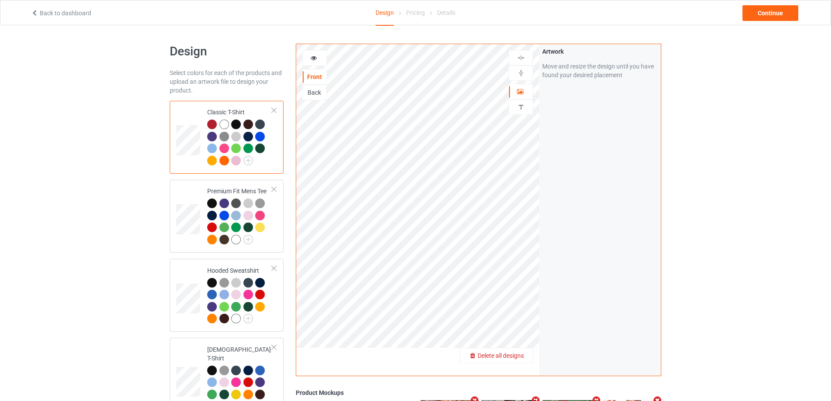
click at [523, 355] on span "Delete all designs" at bounding box center [501, 355] width 46 height 7
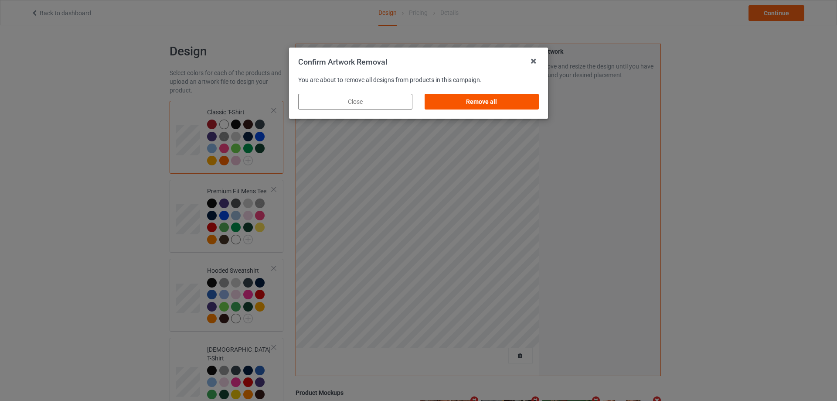
click at [529, 100] on div "Remove all" at bounding box center [482, 102] width 114 height 16
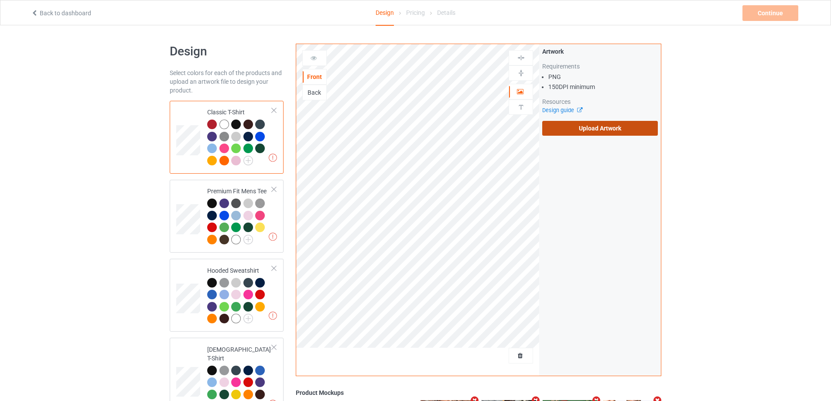
click at [609, 122] on label "Upload Artwork" at bounding box center [600, 128] width 116 height 15
click at [0, 0] on input "Upload Artwork" at bounding box center [0, 0] width 0 height 0
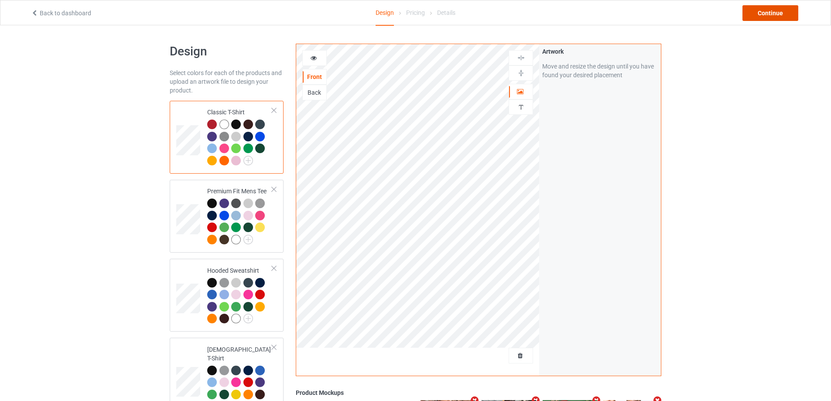
click at [768, 13] on div "Continue" at bounding box center [770, 13] width 56 height 16
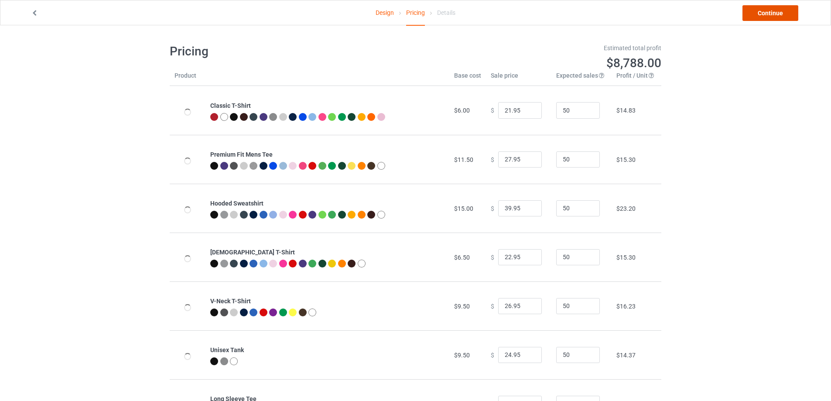
click at [768, 13] on link "Continue" at bounding box center [770, 13] width 56 height 16
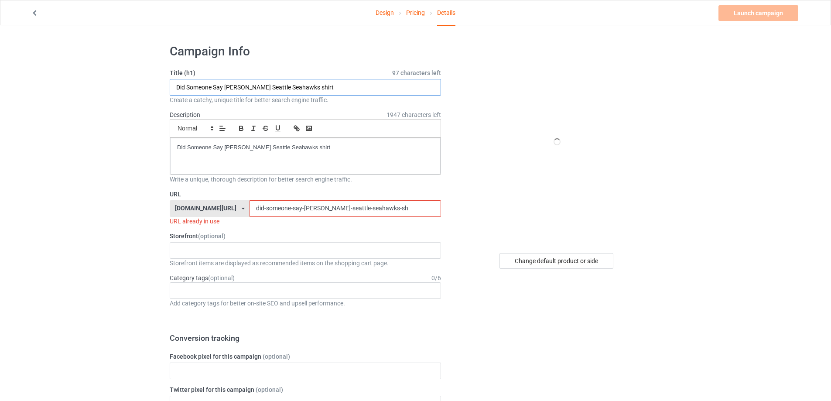
drag, startPoint x: 154, startPoint y: 88, endPoint x: 198, endPoint y: 113, distance: 50.8
paste input "cassie clark freedom charlie kirk shirtS"
drag, startPoint x: 353, startPoint y: 143, endPoint x: 115, endPoint y: 143, distance: 237.7
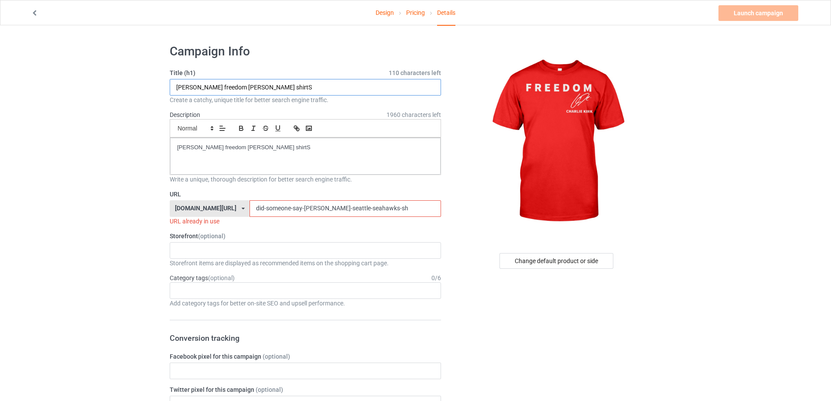
click at [289, 83] on input "cassie clark freedom charlie kirk shirtS" at bounding box center [305, 87] width 271 height 17
drag, startPoint x: 287, startPoint y: 88, endPoint x: 15, endPoint y: 88, distance: 272.2
type input "cassie clark freedom charlie kirk shirt"
drag, startPoint x: 317, startPoint y: 150, endPoint x: 0, endPoint y: 152, distance: 316.7
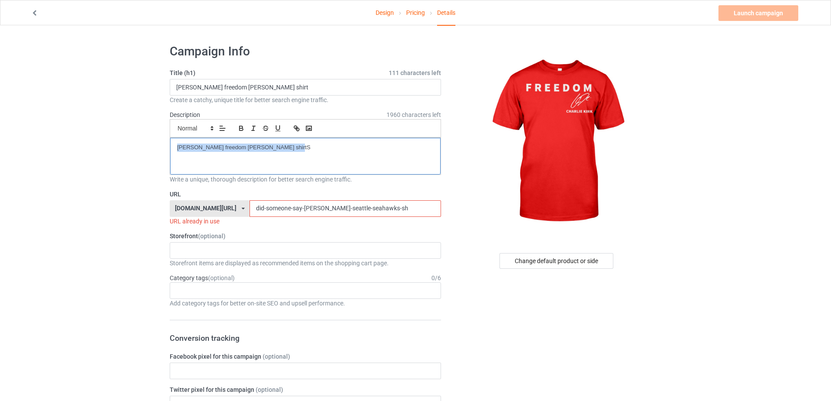
click at [397, 211] on input "did-someone-say-mike-macdonald-seattle-seahawks-sh" at bounding box center [344, 208] width 191 height 17
drag, startPoint x: 398, startPoint y: 208, endPoint x: 142, endPoint y: 207, distance: 256.0
paste input "cassie-clark-freedom-charlie-kirk-shirt"
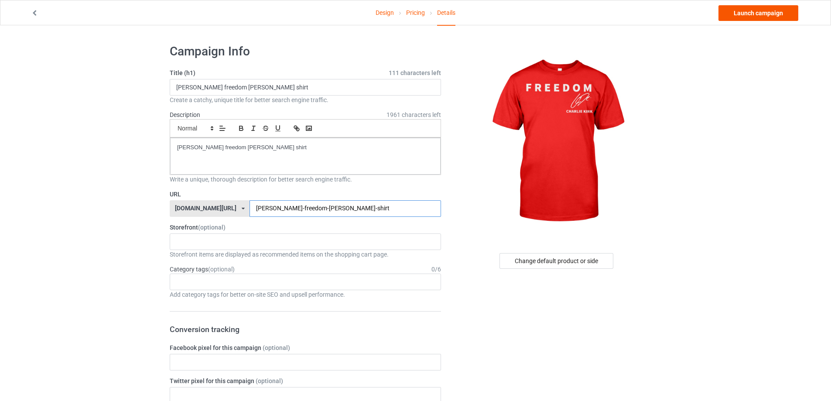
type input "cassie-clark-freedom-charlie-kirk-shirt"
click at [757, 14] on link "Launch campaign" at bounding box center [758, 13] width 80 height 16
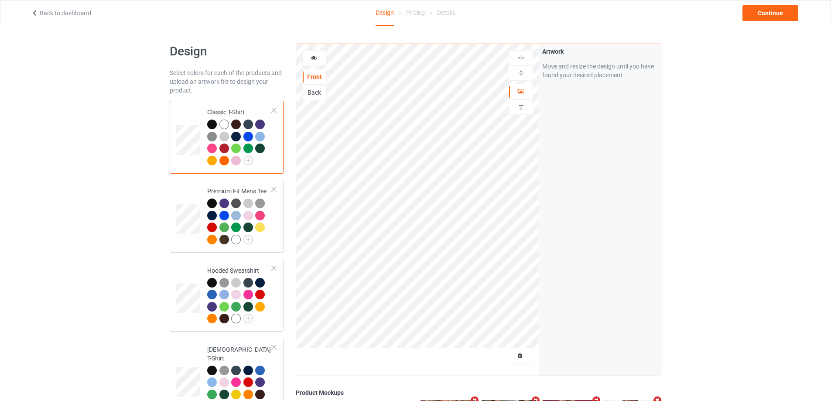
click at [515, 349] on div at bounding box center [521, 356] width 24 height 16
click at [515, 352] on span "Delete all designs" at bounding box center [501, 355] width 46 height 7
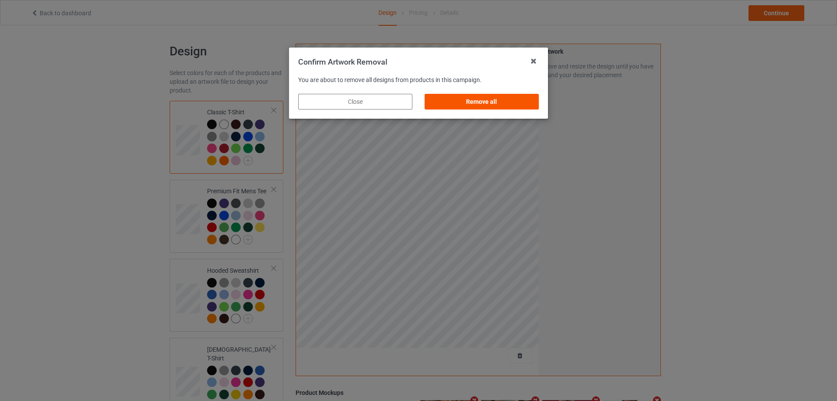
click at [512, 104] on div "Remove all" at bounding box center [482, 102] width 114 height 16
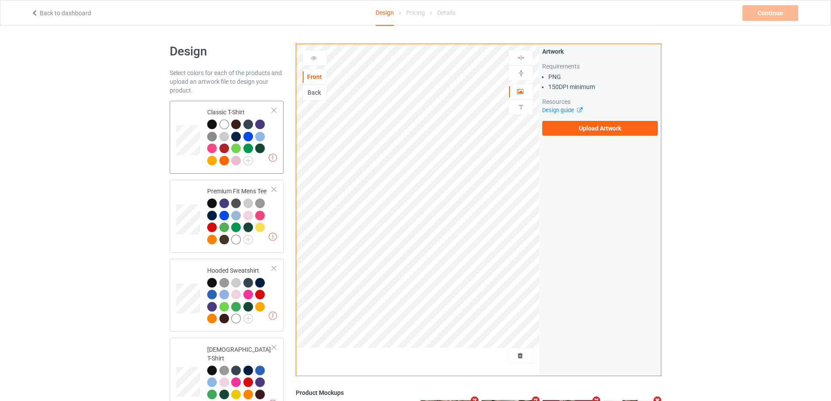
click at [635, 125] on label "Upload Artwork" at bounding box center [600, 128] width 116 height 15
click at [0, 0] on input "Upload Artwork" at bounding box center [0, 0] width 0 height 0
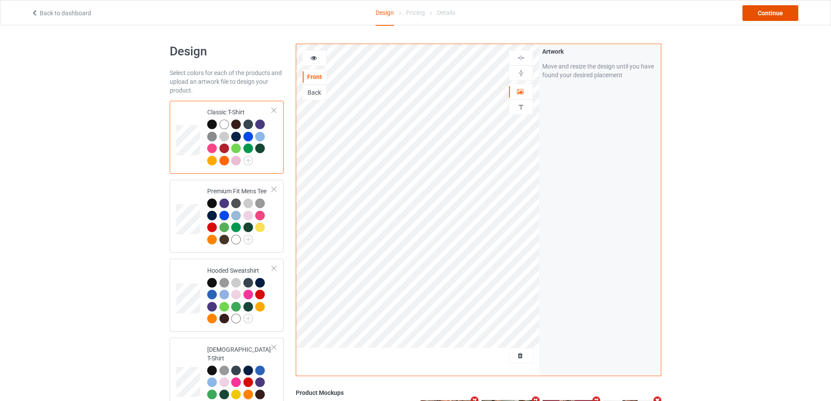
click at [769, 14] on div "Continue" at bounding box center [770, 13] width 56 height 16
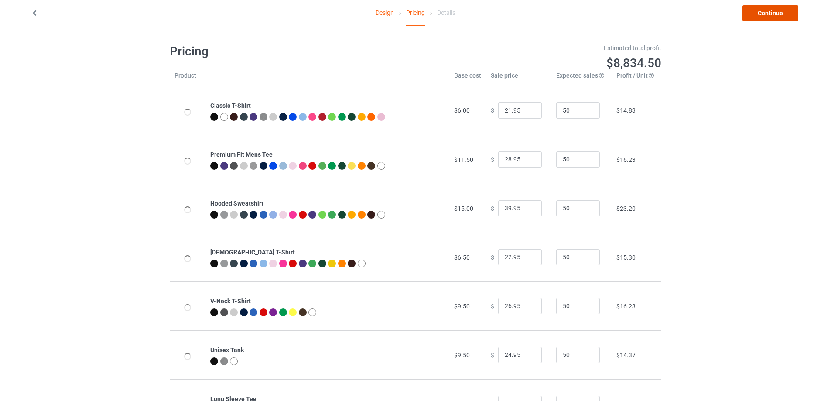
click at [770, 14] on link "Continue" at bounding box center [770, 13] width 56 height 16
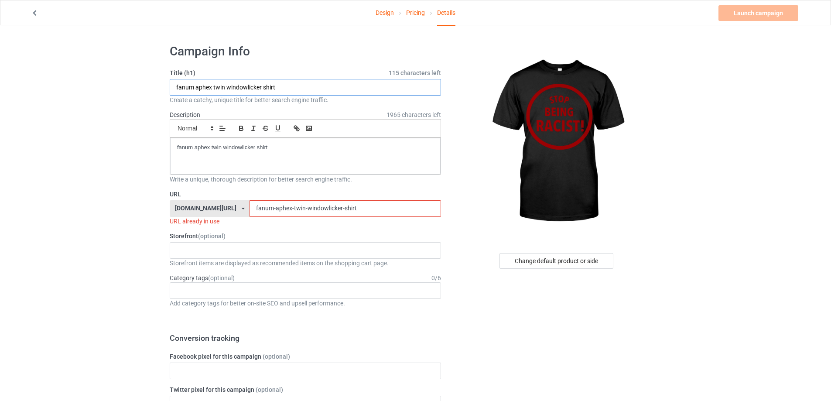
drag, startPoint x: 289, startPoint y: 91, endPoint x: 126, endPoint y: 107, distance: 163.9
paste input "nalyssa smith stop being racist"
type input "nalyssa smith stop being racist shirt"
drag, startPoint x: 113, startPoint y: 147, endPoint x: 88, endPoint y: 149, distance: 24.9
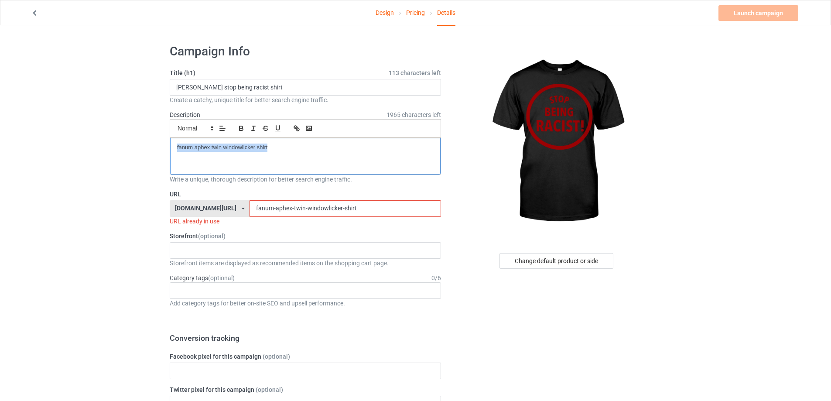
drag, startPoint x: 344, startPoint y: 202, endPoint x: 164, endPoint y: 199, distance: 180.1
paste input "nalyssa-smith-stop-being-racist"
type input "nalyssa-smith-stop-being-racist-shirt"
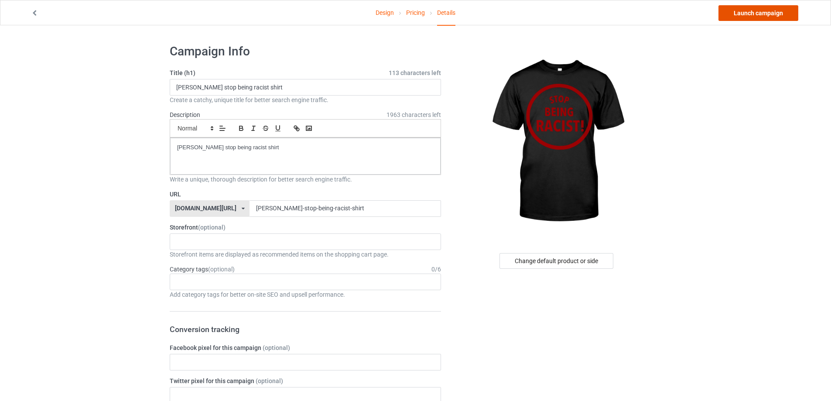
click at [764, 16] on link "Launch campaign" at bounding box center [758, 13] width 80 height 16
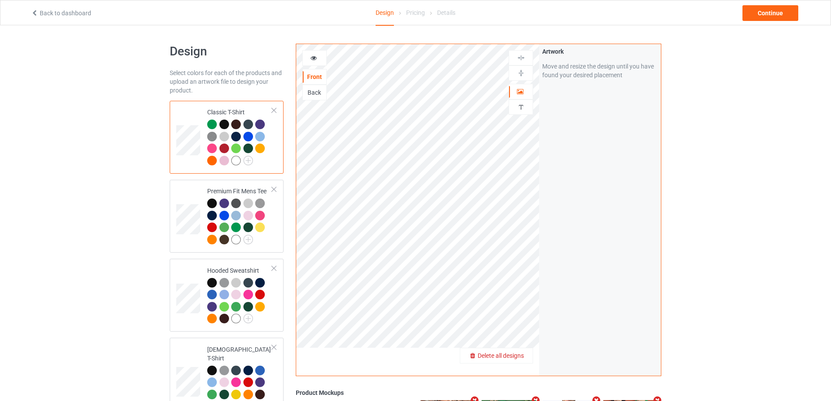
click at [523, 356] on span "Delete all designs" at bounding box center [501, 355] width 46 height 7
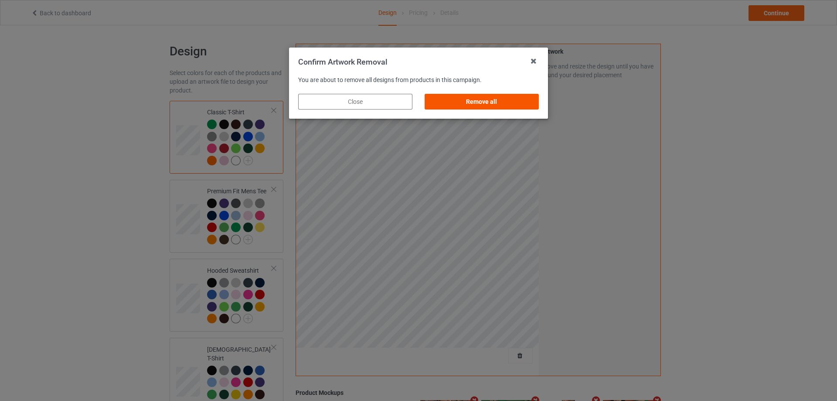
click at [523, 104] on div "Remove all" at bounding box center [482, 102] width 114 height 16
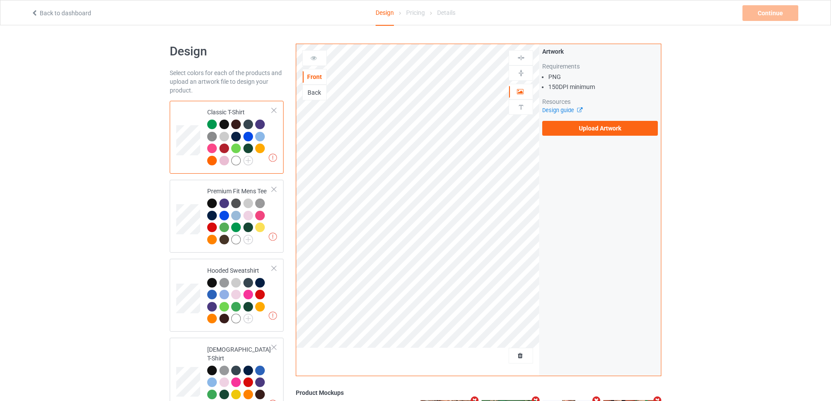
click at [587, 120] on div "Artwork Requirements PNG 150 DPI minimum Resources Design guide Upload Artwork" at bounding box center [600, 91] width 116 height 89
click at [586, 124] on label "Upload Artwork" at bounding box center [600, 128] width 116 height 15
click at [0, 0] on input "Upload Artwork" at bounding box center [0, 0] width 0 height 0
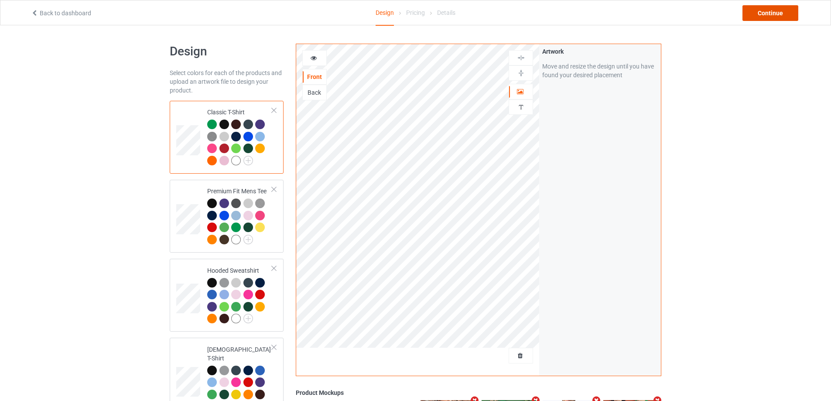
click at [763, 11] on div "Continue" at bounding box center [770, 13] width 56 height 16
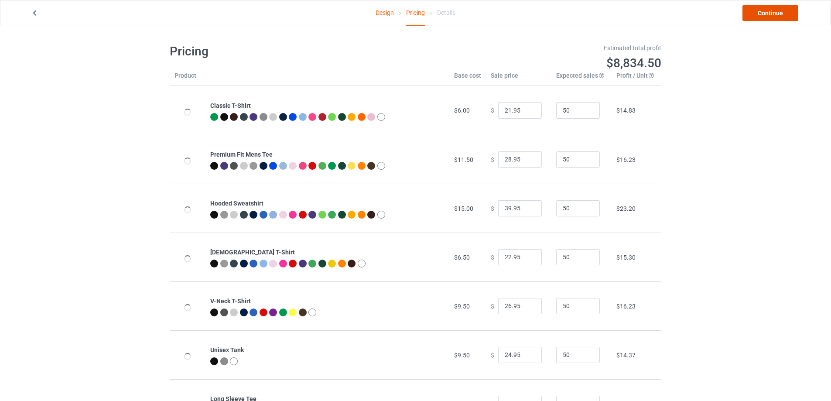
click at [763, 11] on link "Continue" at bounding box center [770, 13] width 56 height 16
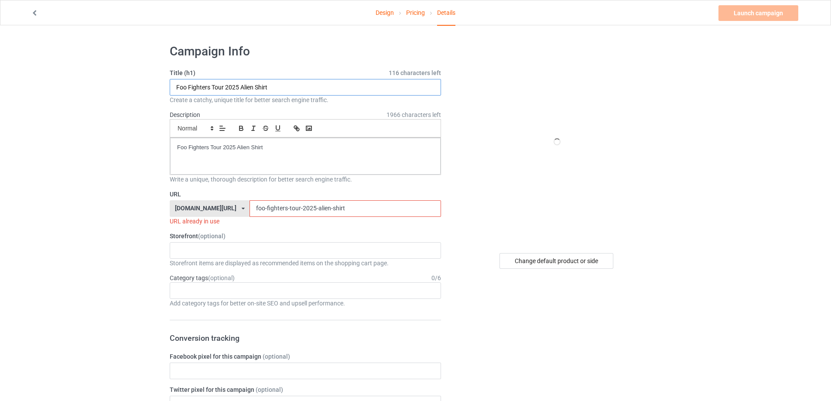
drag, startPoint x: 294, startPoint y: 83, endPoint x: 261, endPoint y: 136, distance: 61.9
paste input "ASK ME ABOUT MY Pronouns s"
type input "ASK ME ABOUT MY Pronouns shirt"
drag, startPoint x: 225, startPoint y: 147, endPoint x: 114, endPoint y: 147, distance: 111.2
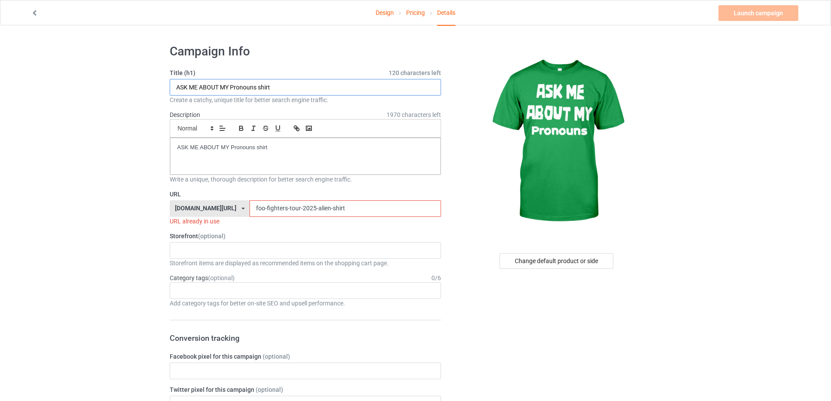
drag, startPoint x: 299, startPoint y: 87, endPoint x: 47, endPoint y: 87, distance: 252.1
drag, startPoint x: 297, startPoint y: 153, endPoint x: 63, endPoint y: 153, distance: 233.8
drag, startPoint x: 317, startPoint y: 206, endPoint x: 168, endPoint y: 200, distance: 148.9
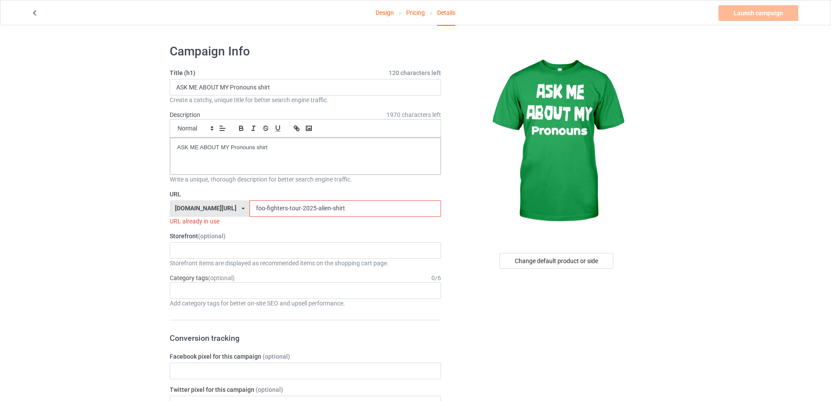
paste input "ask-me-about-my-pronouns"
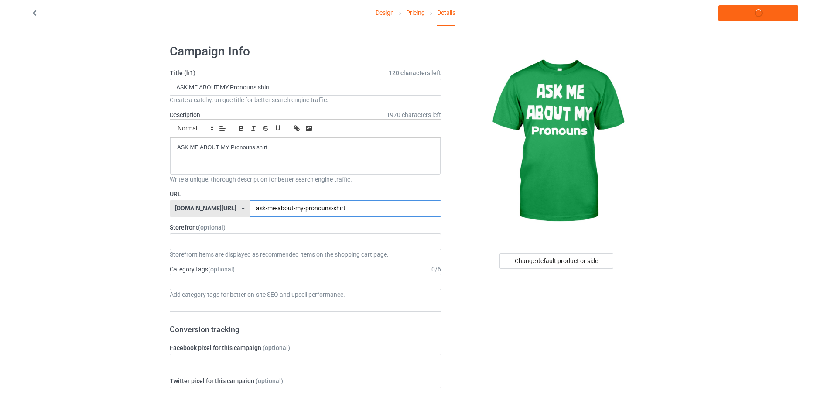
type input "ask-me-about-my-pronouns-shirt"
drag, startPoint x: 294, startPoint y: 145, endPoint x: 73, endPoint y: 123, distance: 222.2
copy p "ASK ME ABOUT MY Pronouns shirt"
click at [763, 7] on link "Launch campaign" at bounding box center [758, 13] width 80 height 16
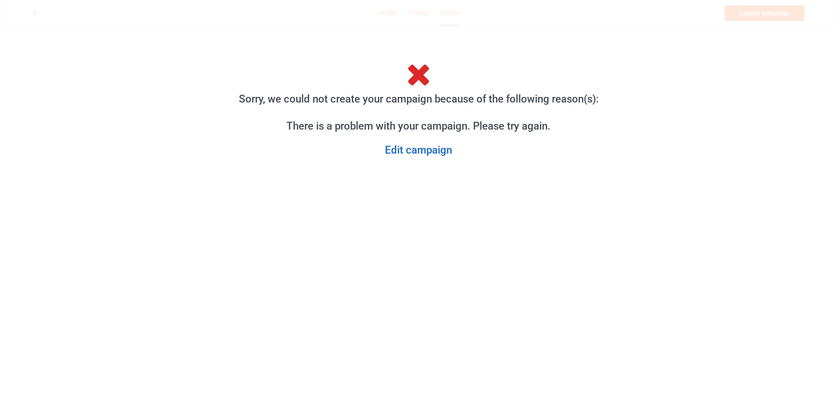
click at [424, 151] on link "Edit campaign" at bounding box center [419, 150] width 396 height 14
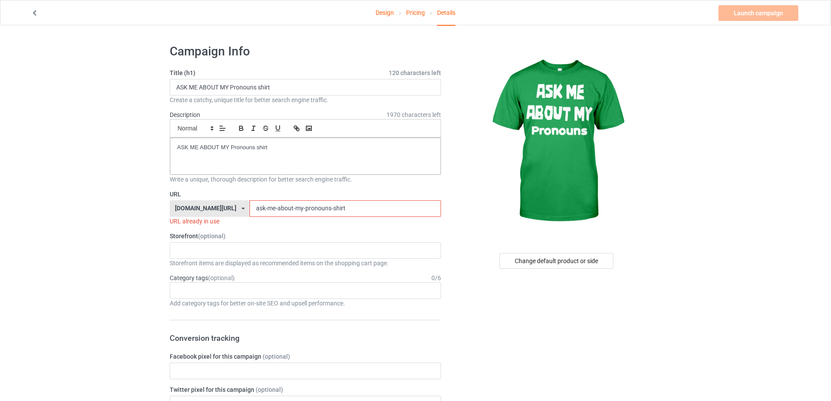
click at [338, 203] on input "ask-me-about-my-pronouns-shirt" at bounding box center [344, 208] width 191 height 17
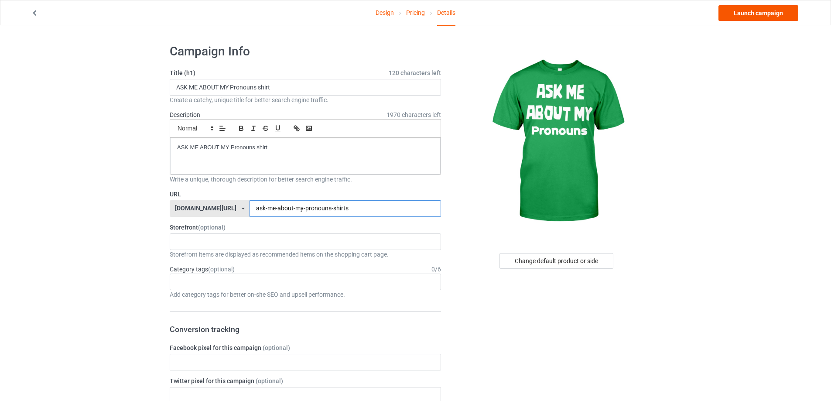
type input "ask-me-about-my-pronouns-shirts"
click at [759, 14] on link "Launch campaign" at bounding box center [758, 13] width 80 height 16
